Goal: Find specific page/section: Find specific page/section

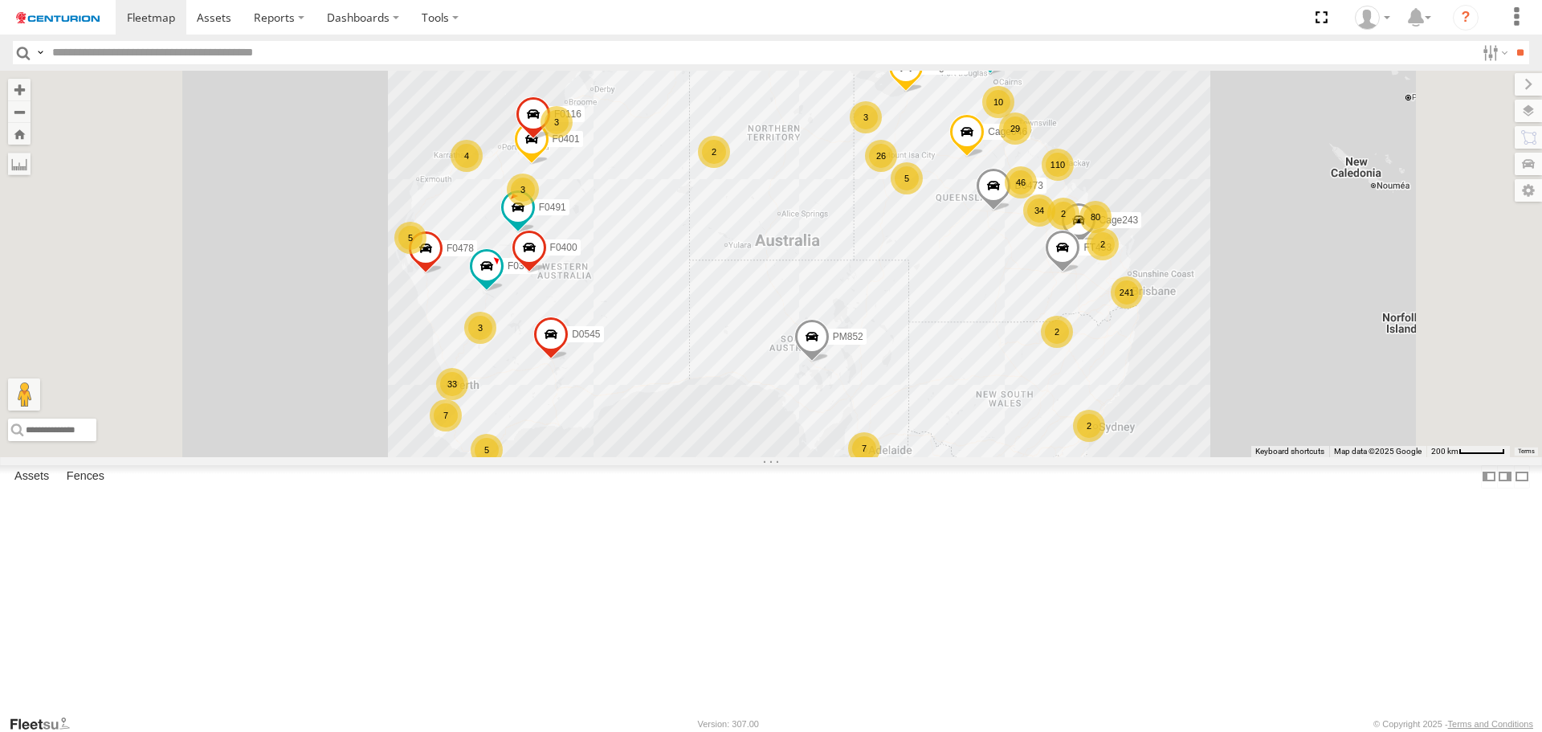
click at [67, 49] on input "text" at bounding box center [761, 52] width 1430 height 23
type input "*****"
click at [1511, 41] on input "**" at bounding box center [1520, 52] width 18 height 23
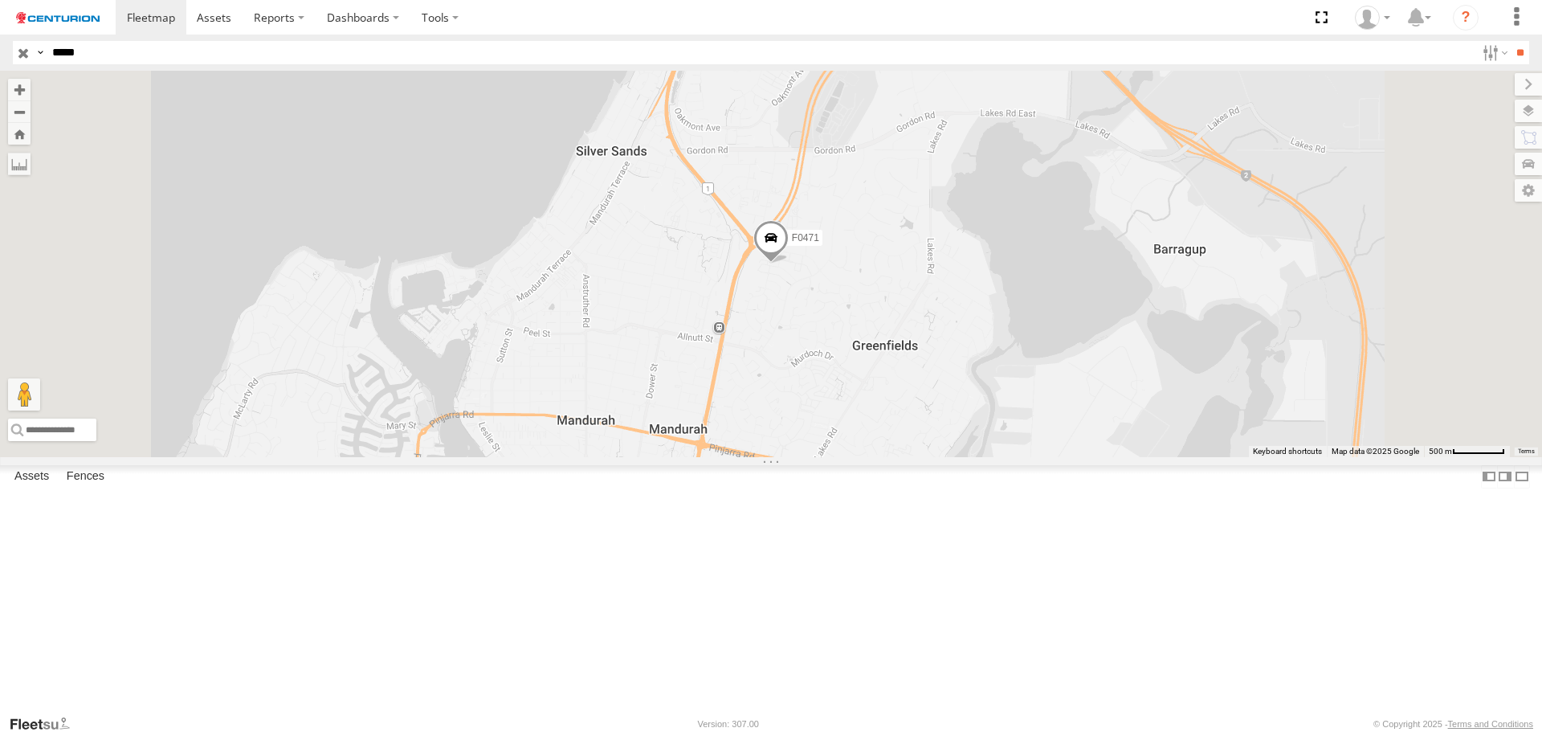
click at [0, 0] on div "SWE - [GEOGRAPHIC_DATA]" at bounding box center [0, 0] width 0 height 0
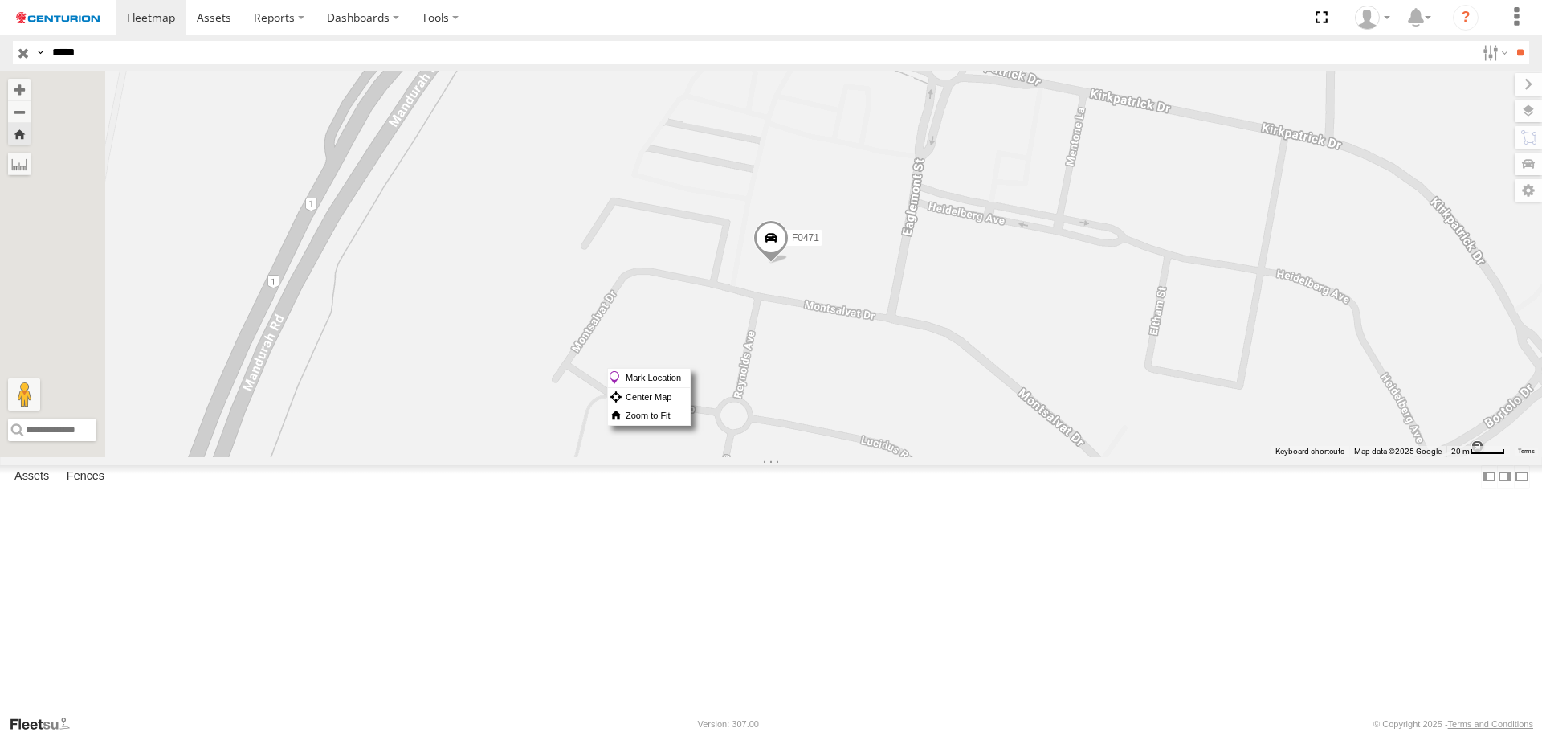
click at [691, 368] on div "Mark Location Center Map Zoom to Fit" at bounding box center [649, 397] width 84 height 58
click at [44, 488] on label "Assets" at bounding box center [31, 477] width 51 height 22
click at [0, 0] on span at bounding box center [0, 0] width 0 height 0
click at [0, 0] on div "F0471" at bounding box center [0, 0] width 0 height 0
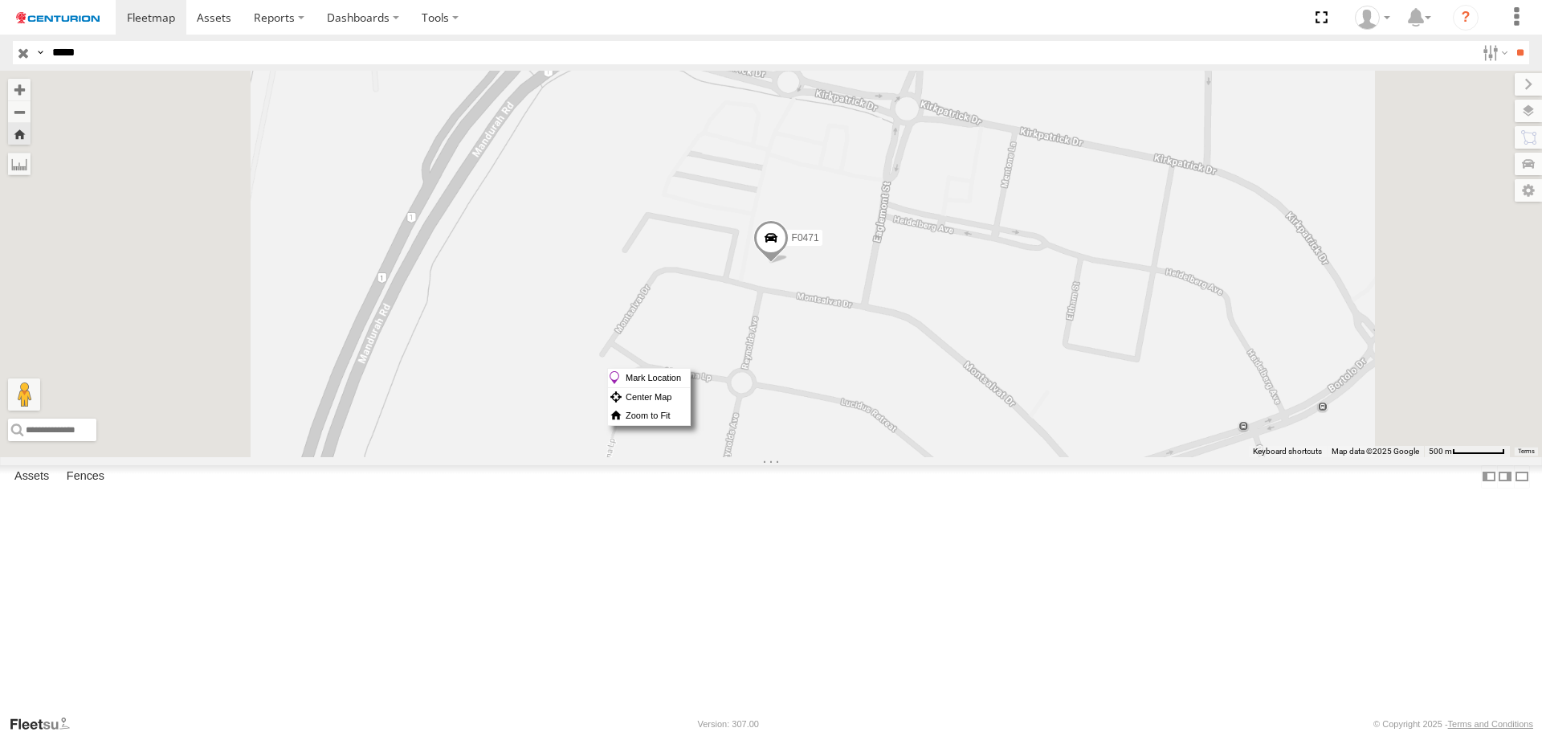
click at [0, 0] on div "F0471" at bounding box center [0, 0] width 0 height 0
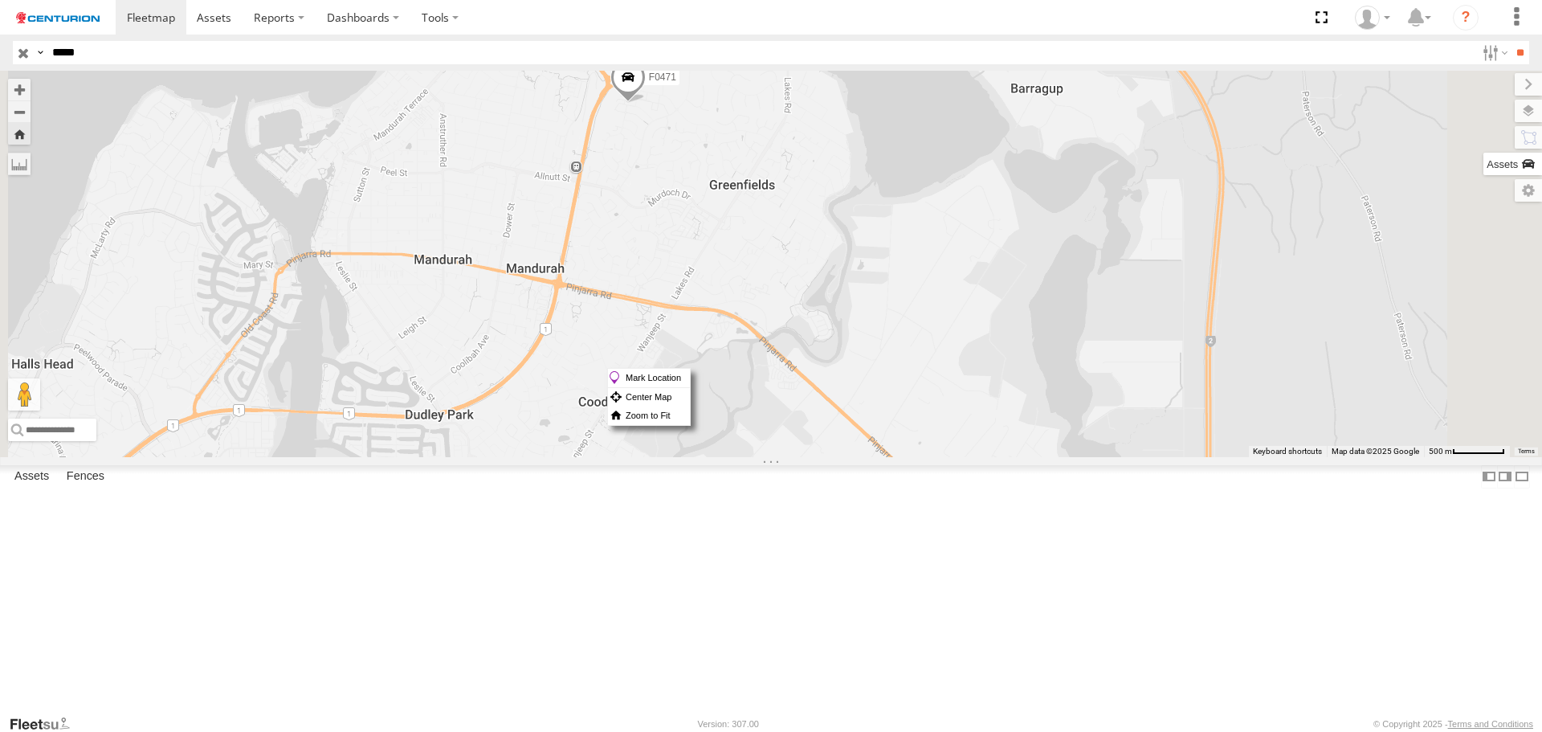
click at [1525, 170] on label at bounding box center [1513, 164] width 59 height 22
click at [1243, 145] on div "F0471" at bounding box center [771, 264] width 1542 height 386
click at [1511, 55] on input "**" at bounding box center [1520, 52] width 18 height 23
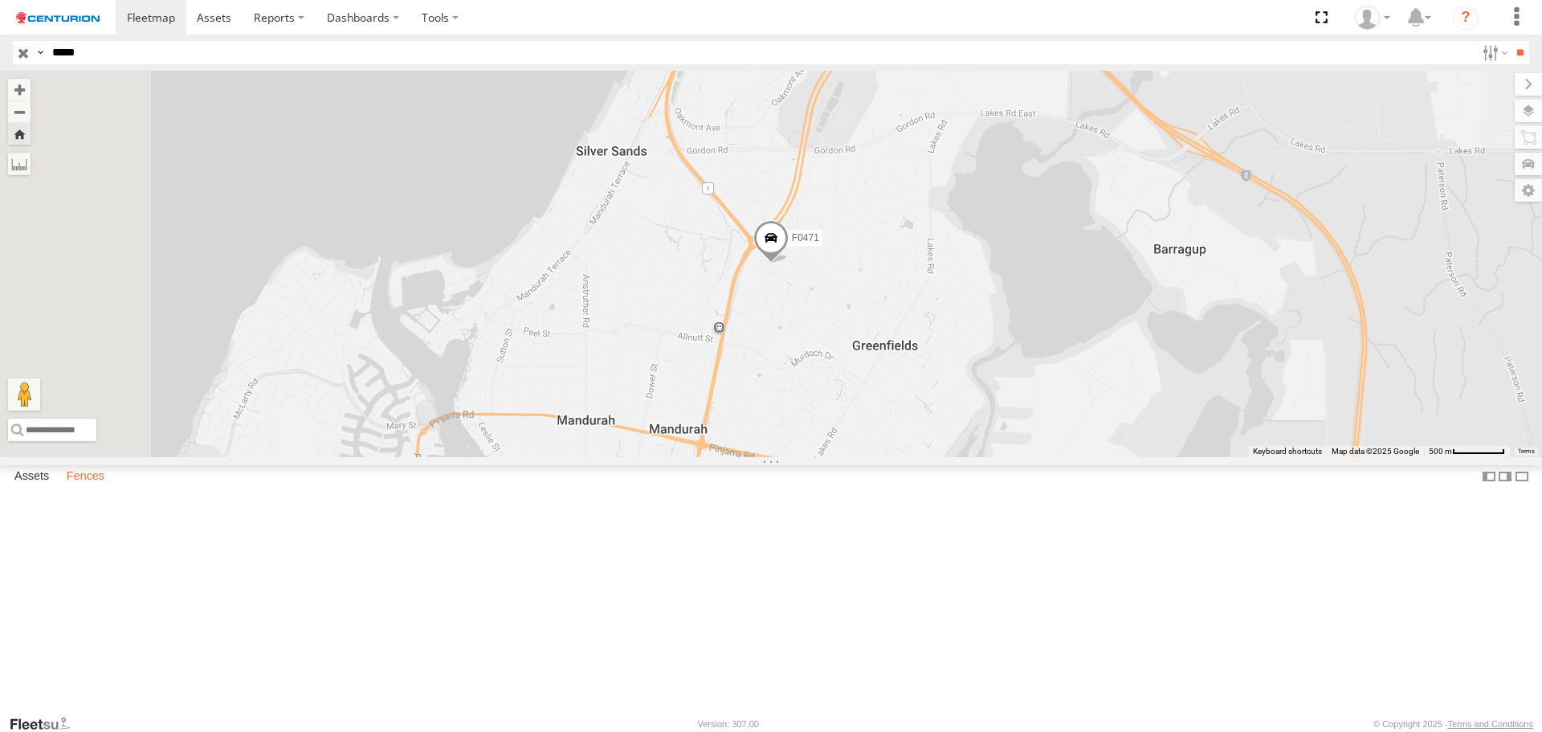
click at [72, 488] on label "Fences" at bounding box center [86, 477] width 54 height 22
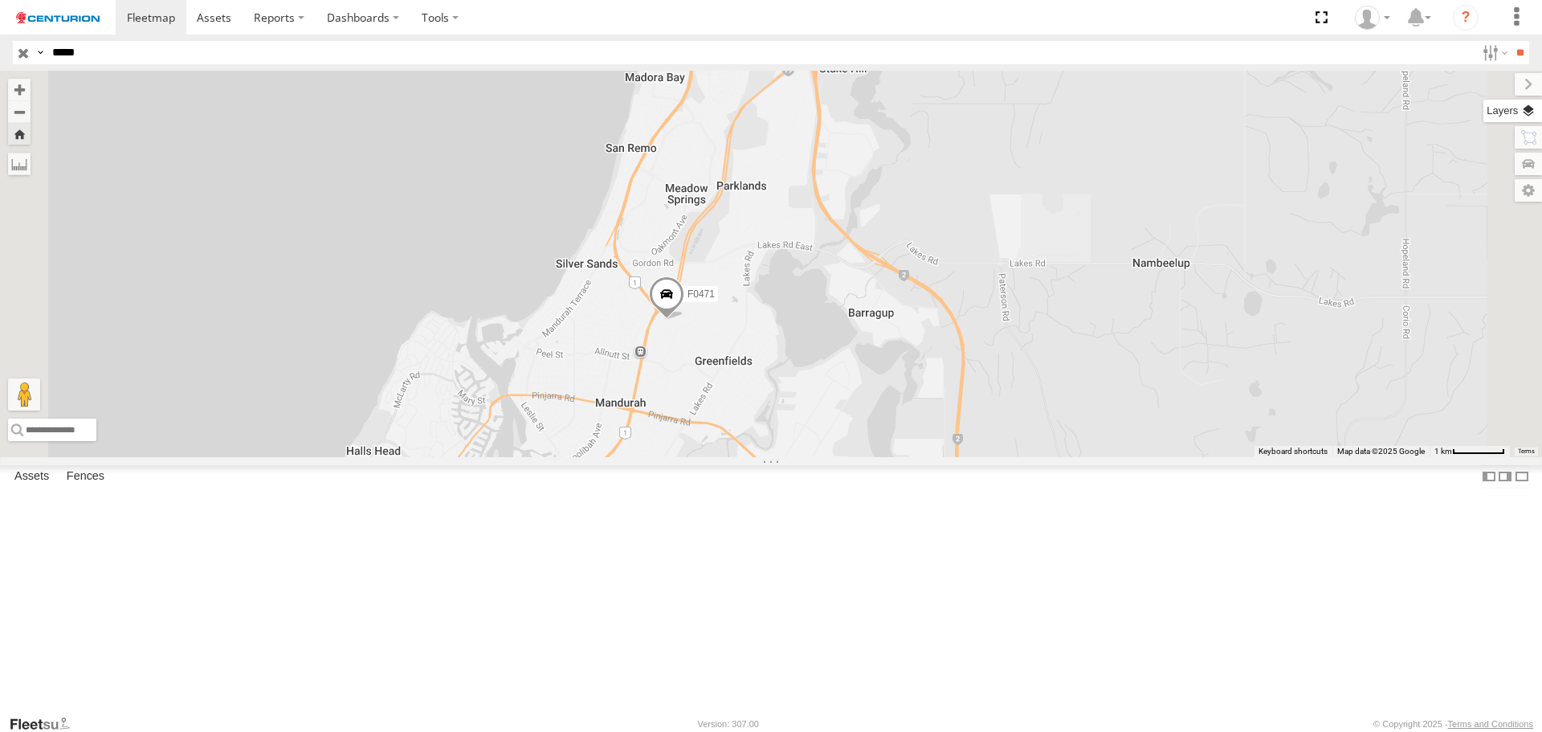
click at [1484, 104] on label at bounding box center [1513, 111] width 59 height 22
click at [1488, 91] on label at bounding box center [1515, 84] width 54 height 22
click at [1475, 68] on header "Search Query Asset ID Asset Label Registration Manufacturer Model VIN Job ID" at bounding box center [771, 53] width 1542 height 36
click at [1476, 63] on label at bounding box center [1493, 52] width 35 height 23
click at [597, 456] on div "F0471" at bounding box center [771, 264] width 1542 height 386
